Goal: Information Seeking & Learning: Learn about a topic

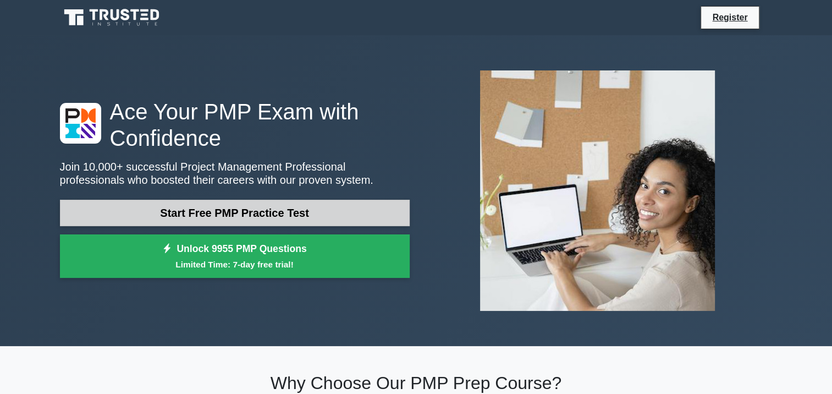
click at [241, 213] on link "Start Free PMP Practice Test" at bounding box center [235, 213] width 350 height 26
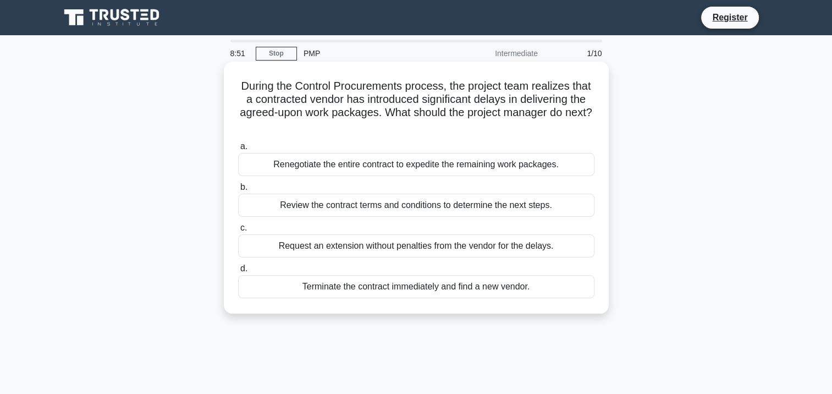
click at [410, 203] on div "Review the contract terms and conditions to determine the next steps." at bounding box center [416, 205] width 356 height 23
click at [238, 191] on input "b. Review the contract terms and conditions to determine the next steps." at bounding box center [238, 187] width 0 height 7
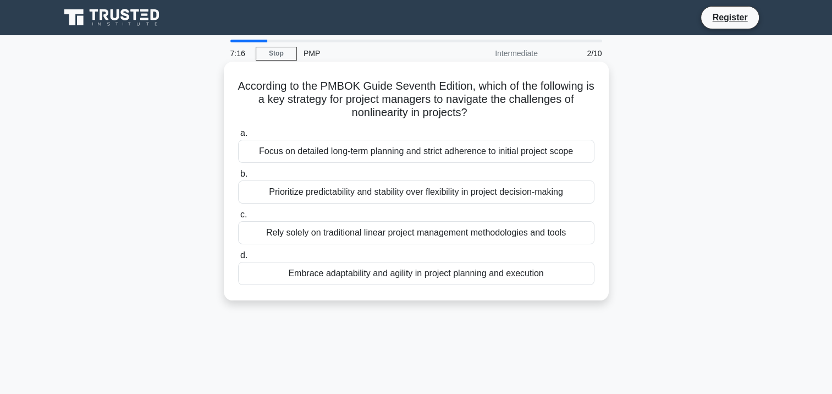
click at [408, 276] on div "Embrace adaptability and agility in project planning and execution" at bounding box center [416, 273] width 356 height 23
click at [238, 259] on input "d. Embrace adaptability and agility in project planning and execution" at bounding box center [238, 255] width 0 height 7
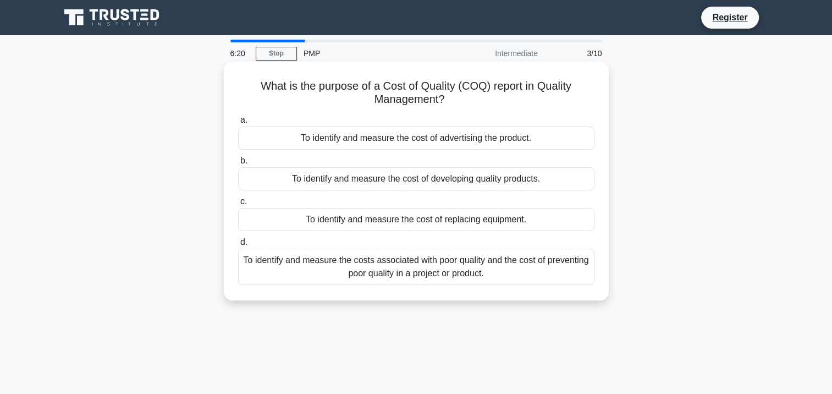
click at [385, 263] on div "To identify and measure the costs associated with poor quality and the cost of …" at bounding box center [416, 267] width 356 height 36
click at [238, 246] on input "d. To identify and measure the costs associated with poor quality and the cost …" at bounding box center [238, 242] width 0 height 7
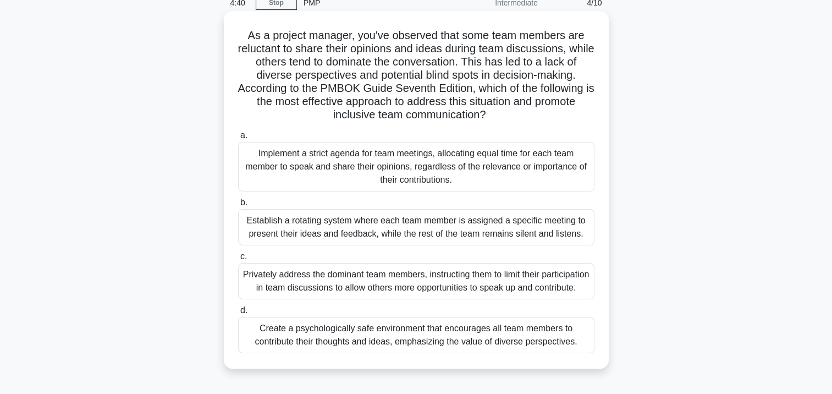
scroll to position [50, 0]
click at [325, 352] on div "Create a psychologically safe environment that encourages all team members to c…" at bounding box center [416, 335] width 356 height 36
click at [238, 315] on input "d. Create a psychologically safe environment that encourages all team members t…" at bounding box center [238, 310] width 0 height 7
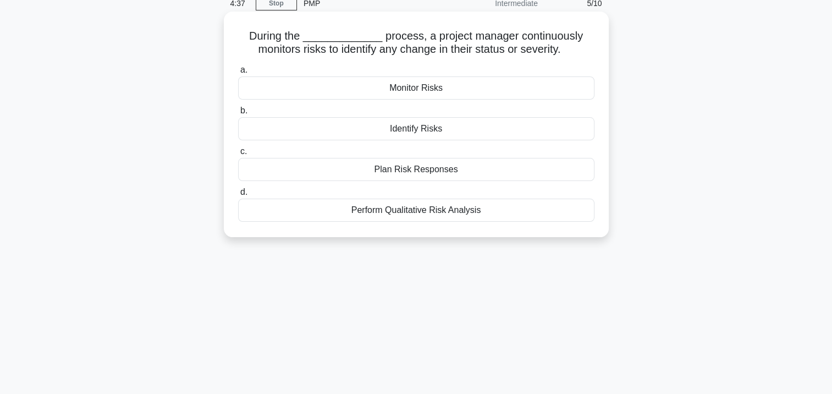
scroll to position [0, 0]
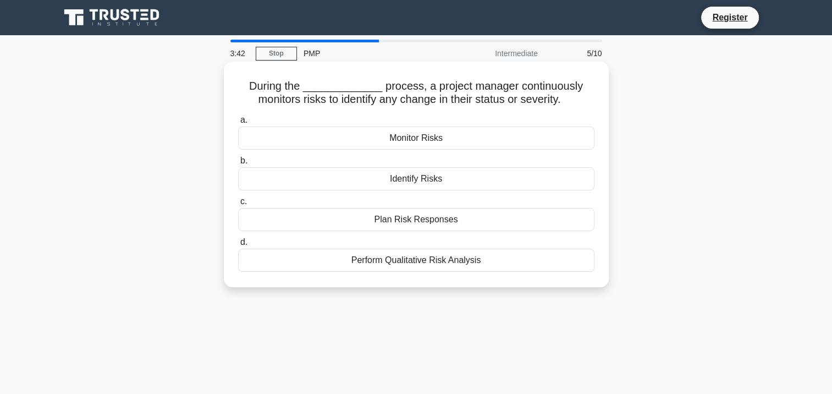
click at [458, 261] on div "Perform Qualitative Risk Analysis" at bounding box center [416, 260] width 356 height 23
click at [238, 246] on input "d. Perform Qualitative Risk Analysis" at bounding box center [238, 242] width 0 height 7
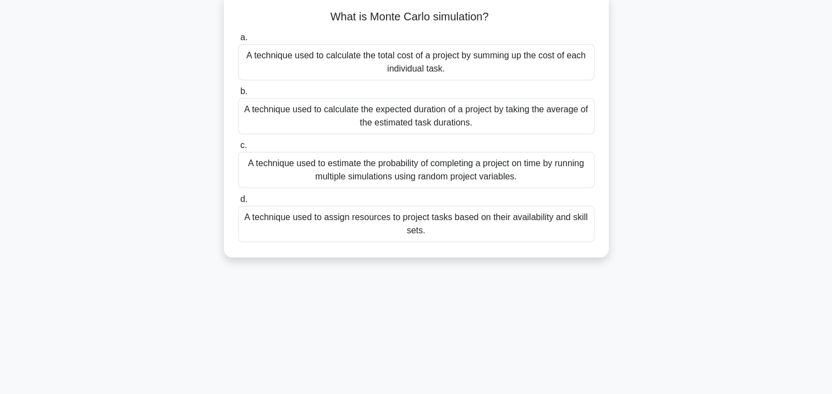
scroll to position [73, 0]
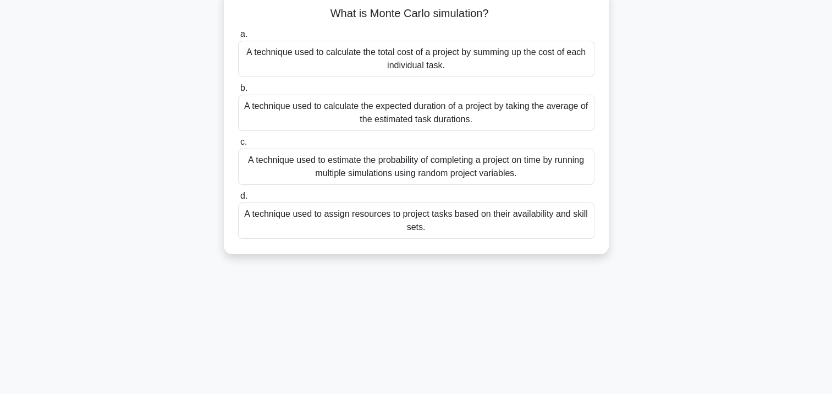
click at [423, 171] on div "A technique used to estimate the probability of completing a project on time by…" at bounding box center [416, 166] width 356 height 36
click at [238, 146] on input "c. A technique used to estimate the probability of completing a project on time…" at bounding box center [238, 142] width 0 height 7
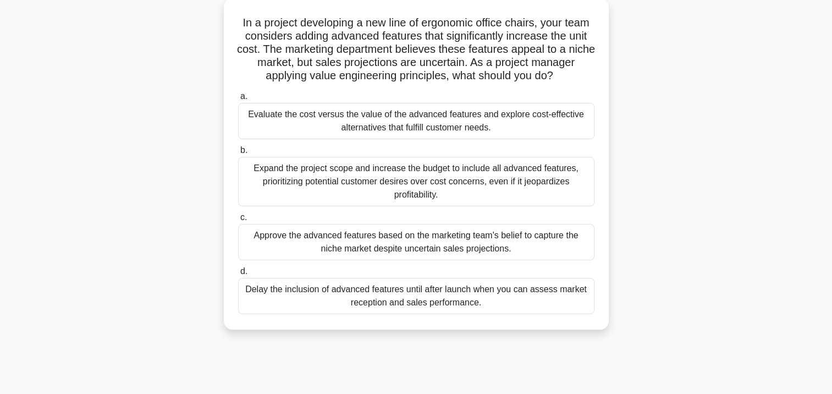
scroll to position [64, 0]
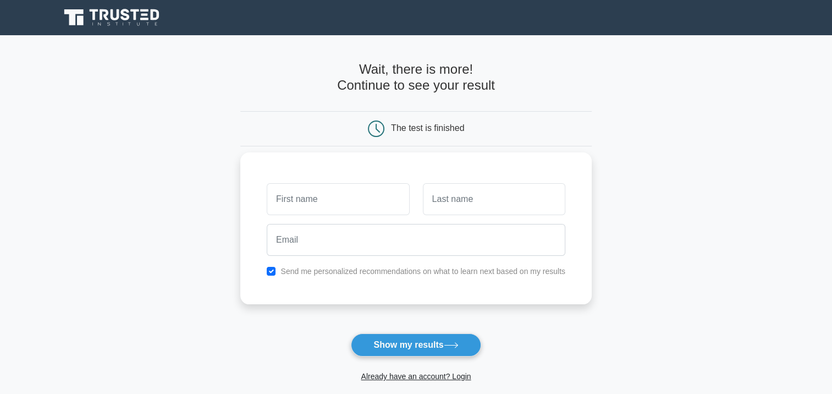
click at [341, 205] on input "text" at bounding box center [338, 199] width 142 height 32
type input "[PERSON_NAME]"
type input "primavera"
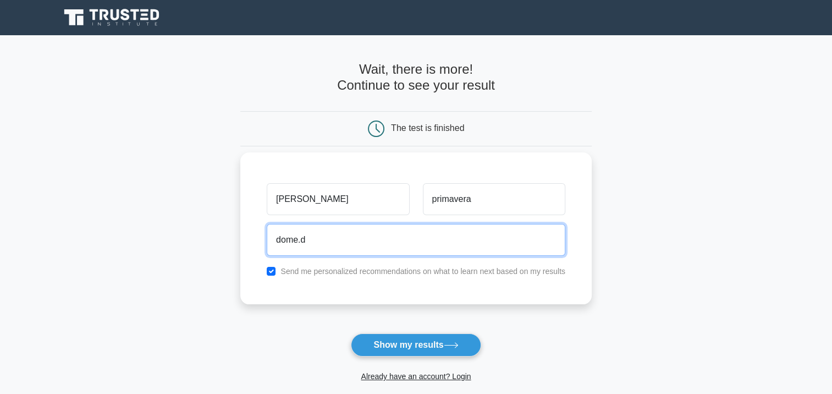
type input "dome.de@gmail.com"
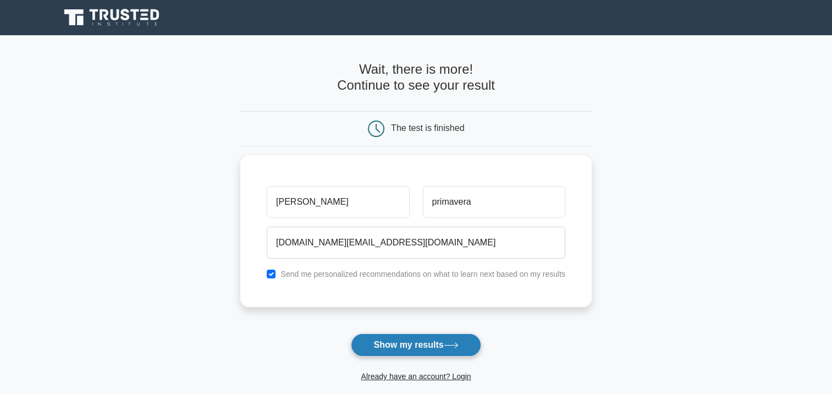
click at [429, 345] on button "Show my results" at bounding box center [416, 344] width 130 height 23
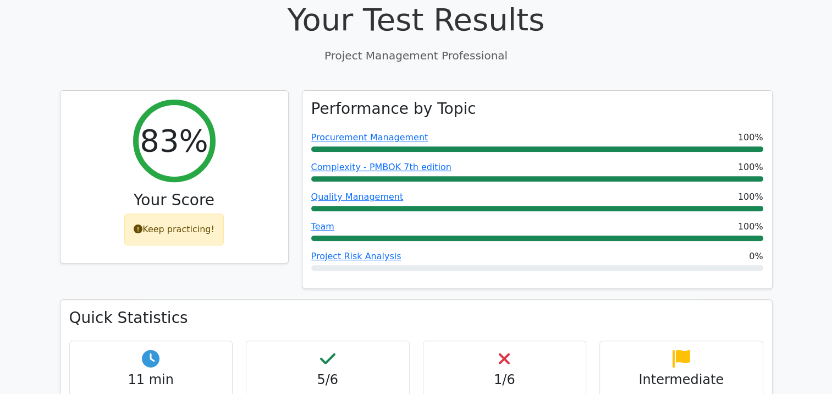
scroll to position [444, 0]
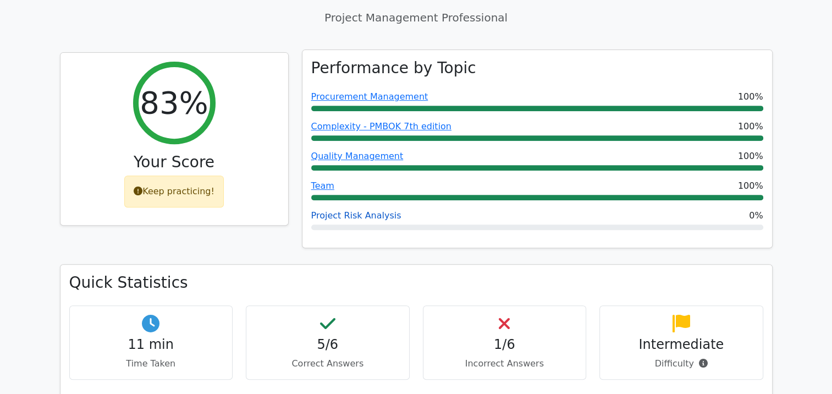
click at [361, 210] on link "Project Risk Analysis" at bounding box center [356, 215] width 90 height 10
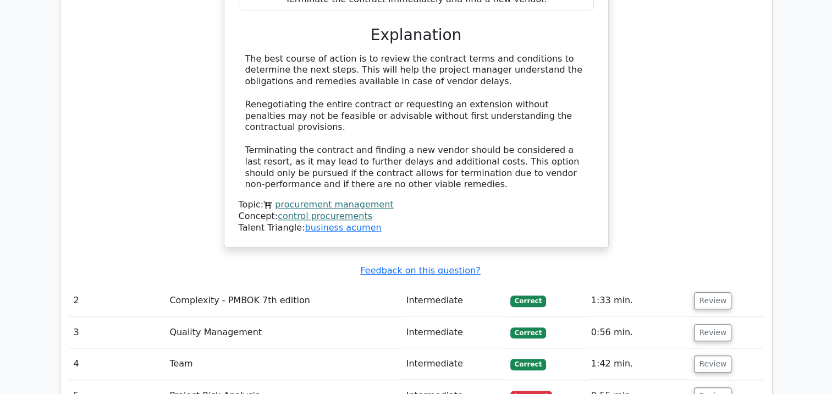
scroll to position [1170, 0]
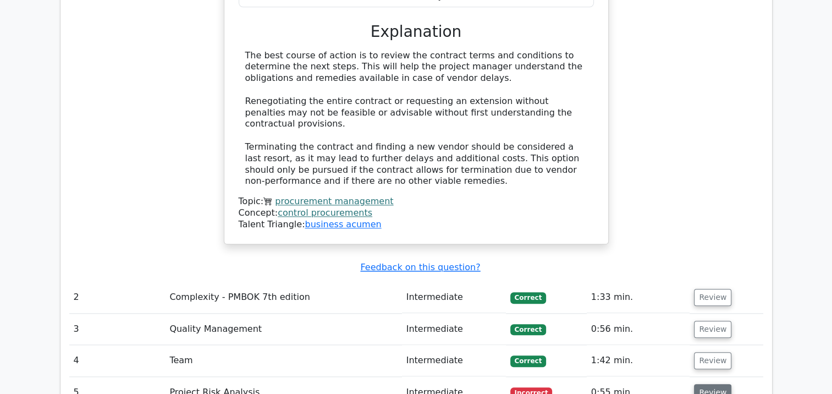
click at [704, 384] on button "Review" at bounding box center [712, 392] width 37 height 17
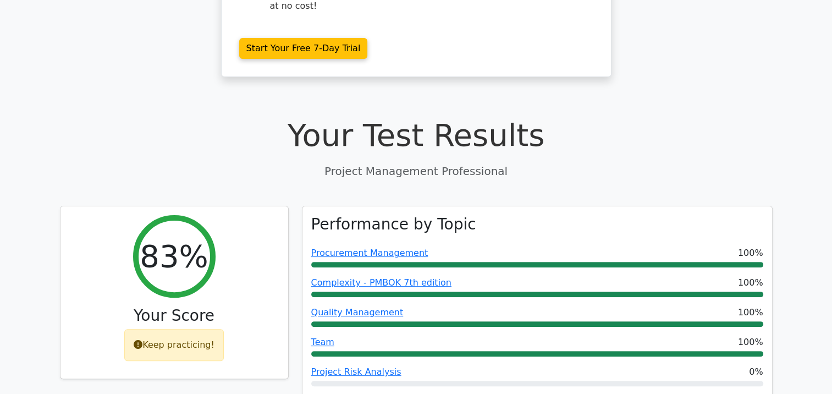
scroll to position [0, 0]
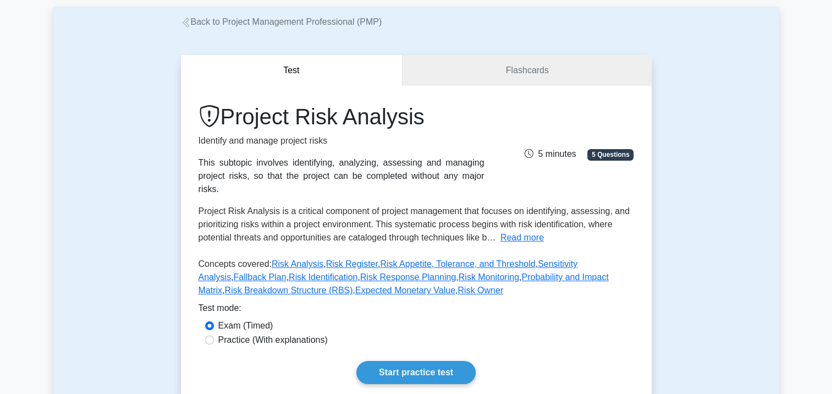
scroll to position [52, 0]
click at [551, 77] on link "Flashcards" at bounding box center [527, 71] width 249 height 31
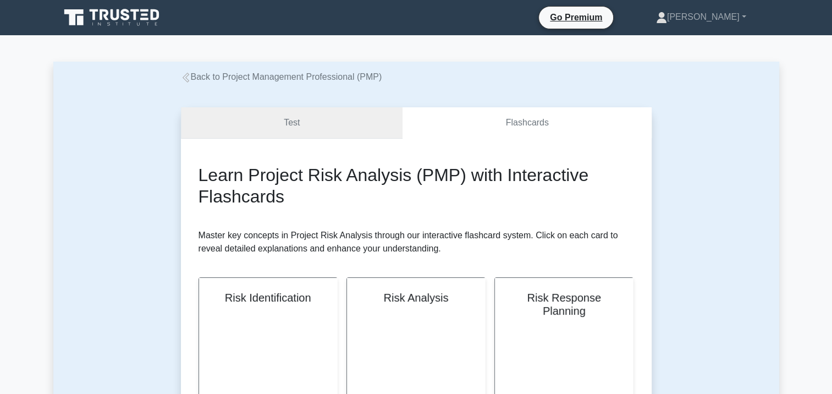
click at [289, 125] on link "Test" at bounding box center [292, 122] width 222 height 31
